Goal: Check status: Check status

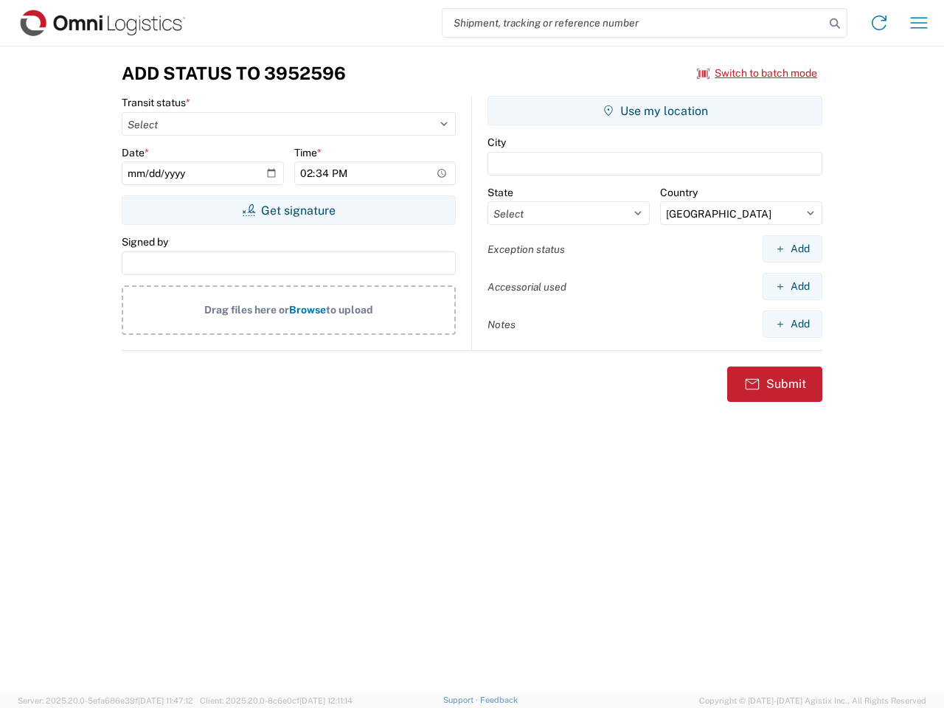
select select "US"
click at [633, 23] on input "search" at bounding box center [633, 23] width 382 height 28
click at [835, 24] on icon at bounding box center [834, 23] width 21 height 21
click at [879, 23] on icon at bounding box center [879, 23] width 24 height 24
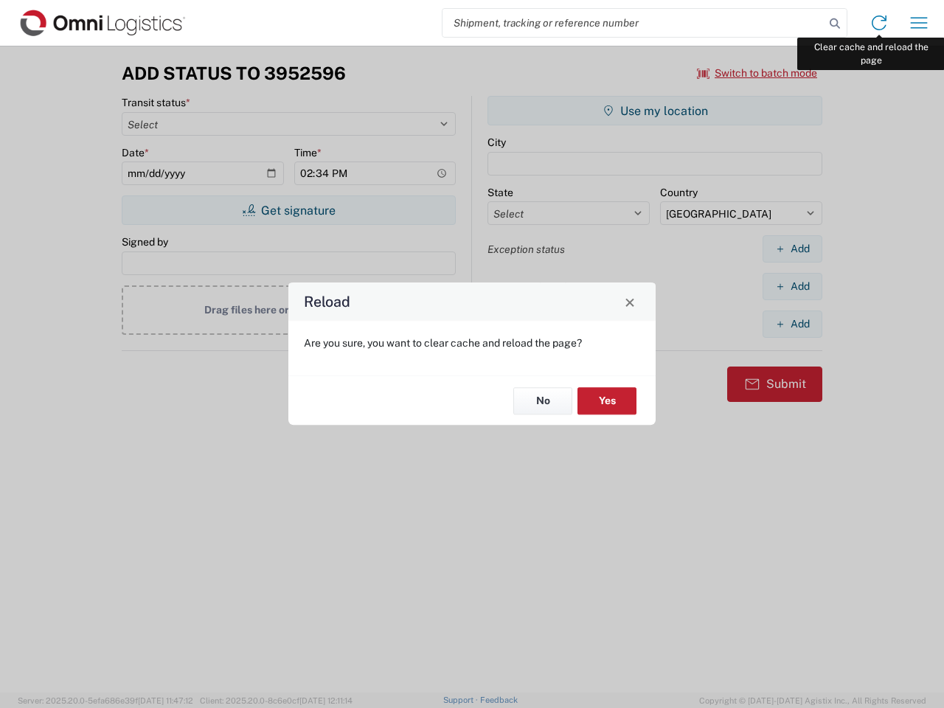
click at [919, 23] on div "Reload Are you sure, you want to clear cache and reload the page? No Yes" at bounding box center [472, 354] width 944 height 708
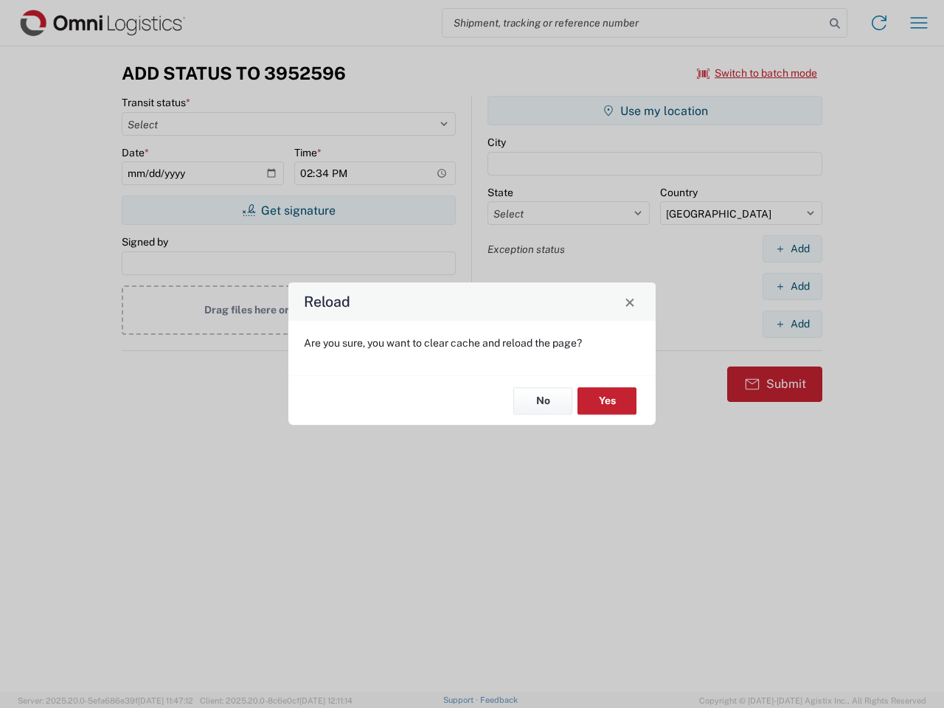
click at [757, 73] on div "Reload Are you sure, you want to clear cache and reload the page? No Yes" at bounding box center [472, 354] width 944 height 708
click at [288, 210] on div "Reload Are you sure, you want to clear cache and reload the page? No Yes" at bounding box center [472, 354] width 944 height 708
click at [655, 111] on div "Reload Are you sure, you want to clear cache and reload the page? No Yes" at bounding box center [472, 354] width 944 height 708
click at [792, 249] on div "Reload Are you sure, you want to clear cache and reload the page? No Yes" at bounding box center [472, 354] width 944 height 708
click at [792, 286] on div "Reload Are you sure, you want to clear cache and reload the page? No Yes" at bounding box center [472, 354] width 944 height 708
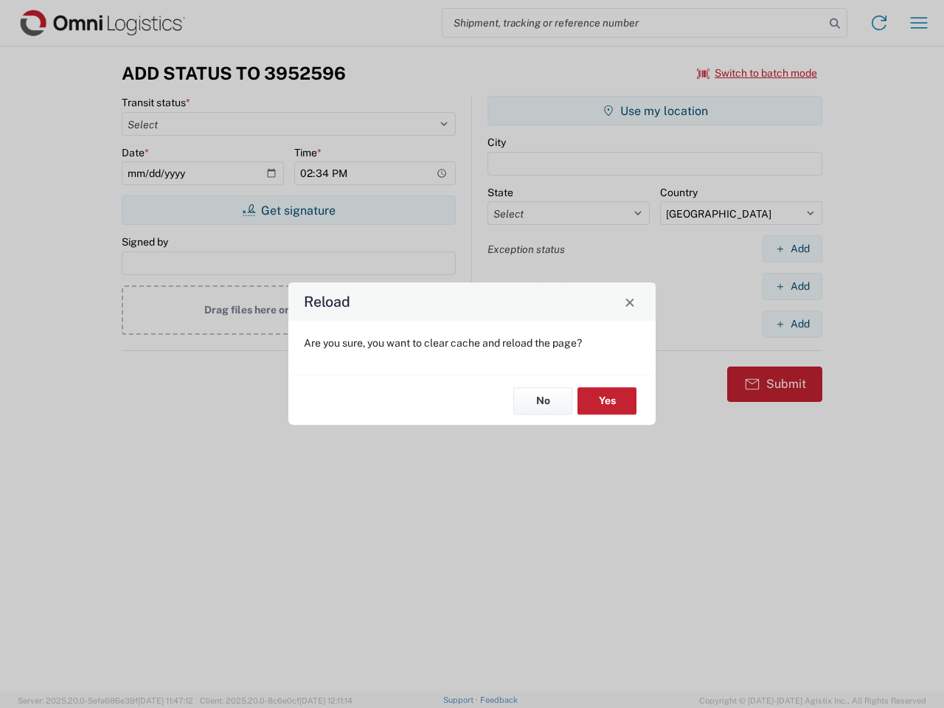
click at [792, 324] on div "Reload Are you sure, you want to clear cache and reload the page? No Yes" at bounding box center [472, 354] width 944 height 708
